Goal: Navigation & Orientation: Understand site structure

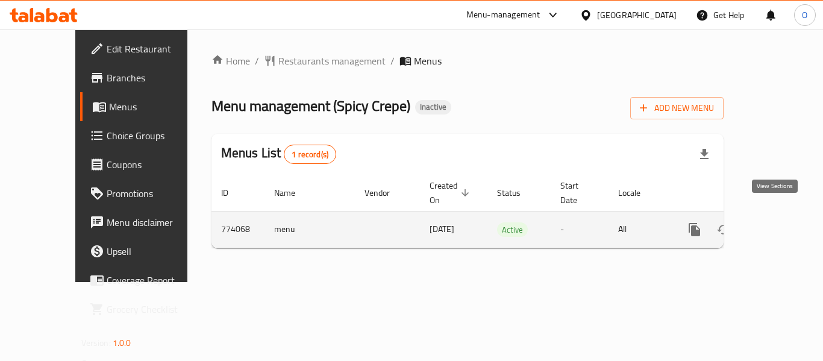
click at [777, 225] on link "enhanced table" at bounding box center [781, 229] width 29 height 29
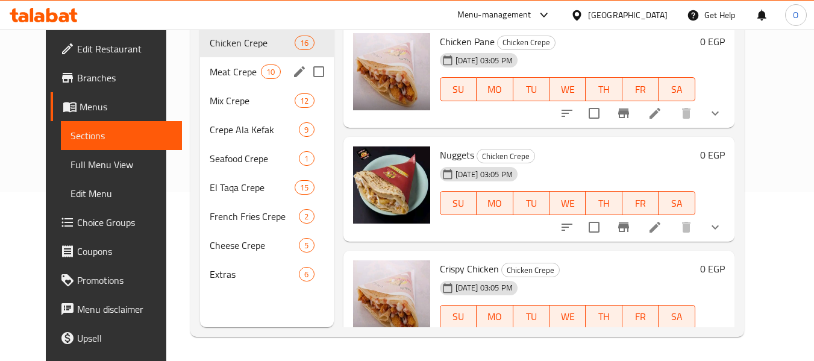
click at [222, 72] on span "Meat Crepe" at bounding box center [235, 71] width 51 height 14
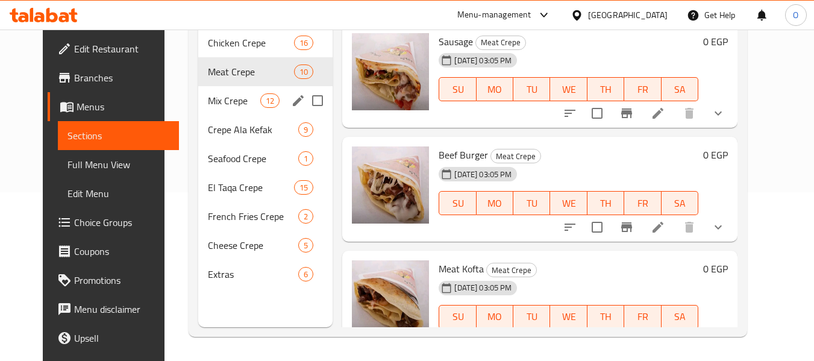
click at [198, 113] on div "Mix Crepe 12" at bounding box center [265, 100] width 135 height 29
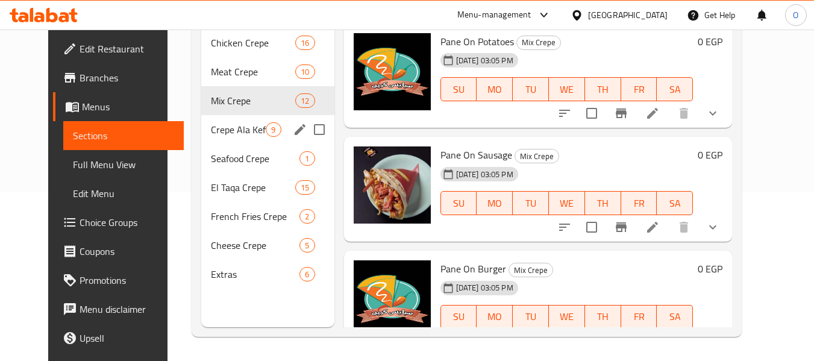
click at [209, 145] on div "Seafood Crepe 1" at bounding box center [267, 158] width 133 height 29
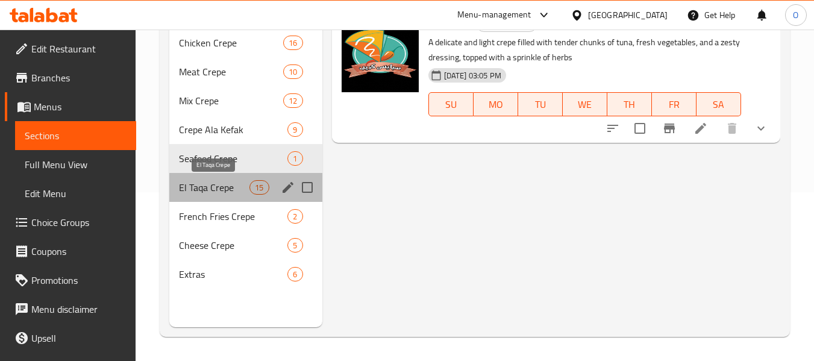
click at [209, 189] on span "El Taqa Crepe" at bounding box center [214, 187] width 70 height 14
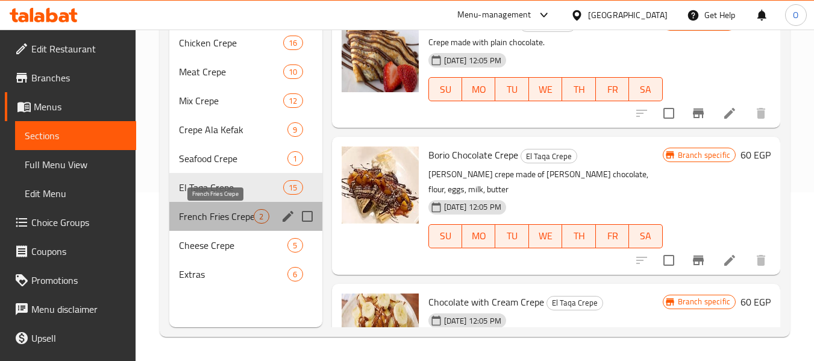
click at [216, 219] on span "French Fries Crepe" at bounding box center [216, 216] width 75 height 14
